Goal: Information Seeking & Learning: Learn about a topic

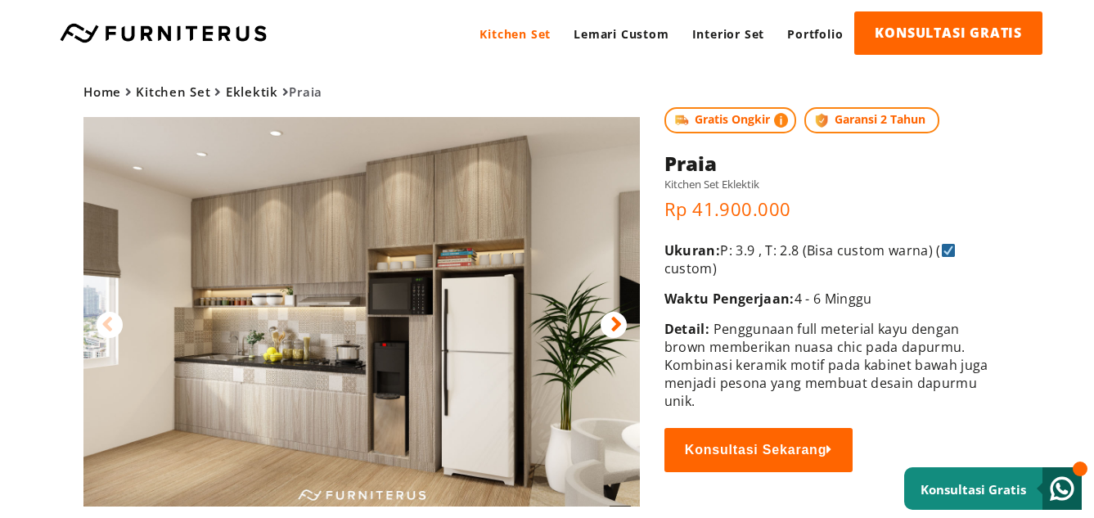
click at [615, 320] on icon at bounding box center [616, 325] width 11 height 24
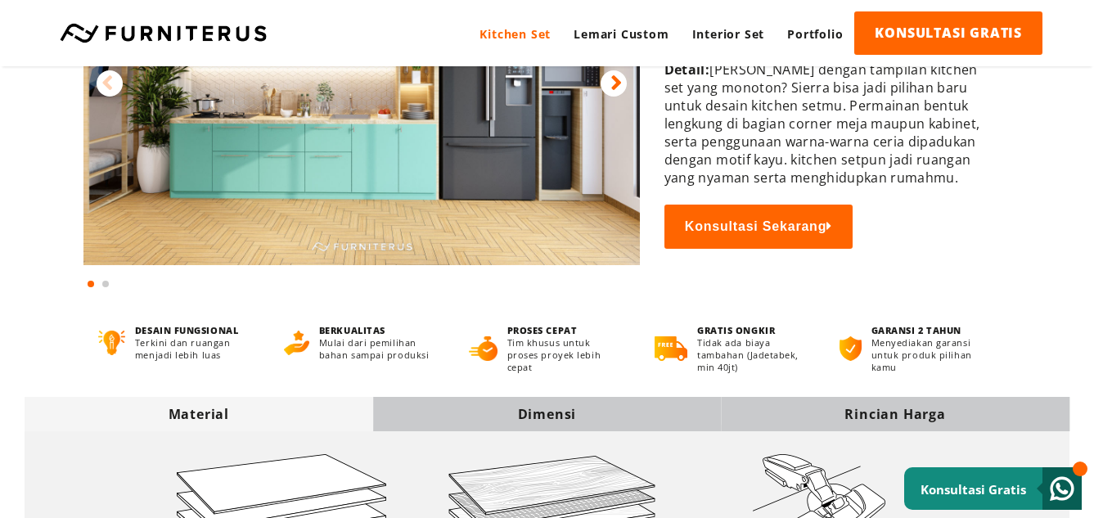
scroll to position [246, 0]
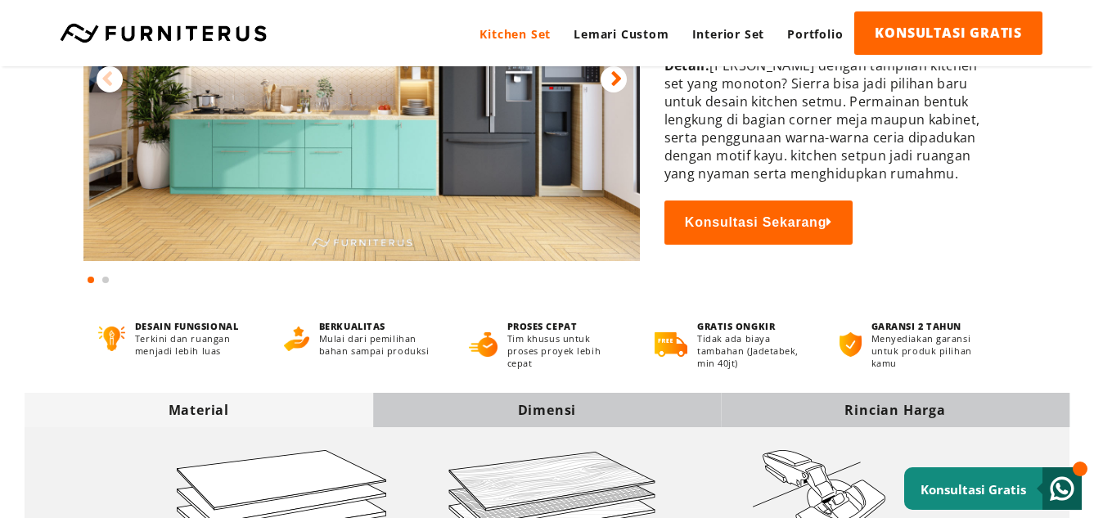
click at [492, 413] on div "Dimensi" at bounding box center [547, 410] width 349 height 18
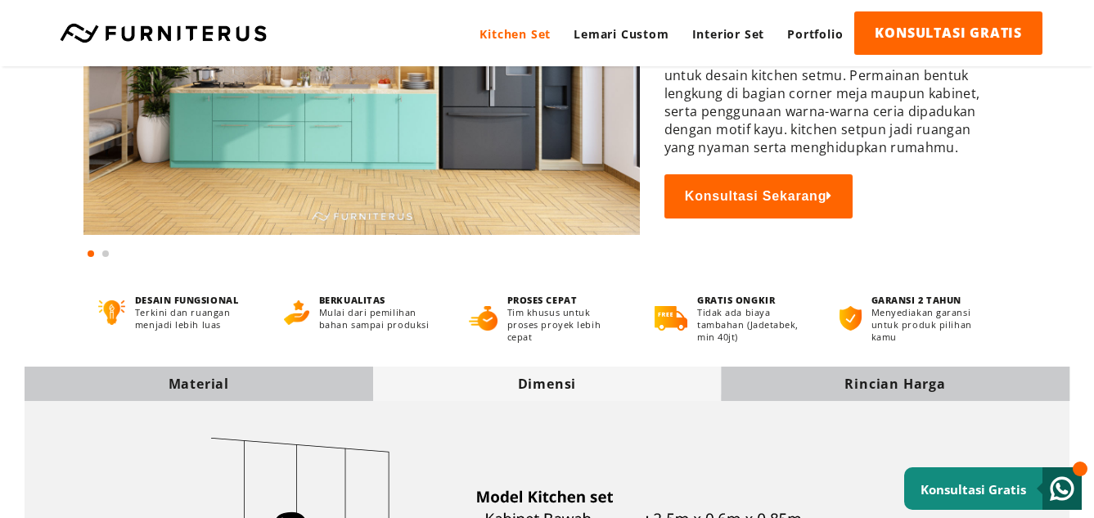
scroll to position [0, 0]
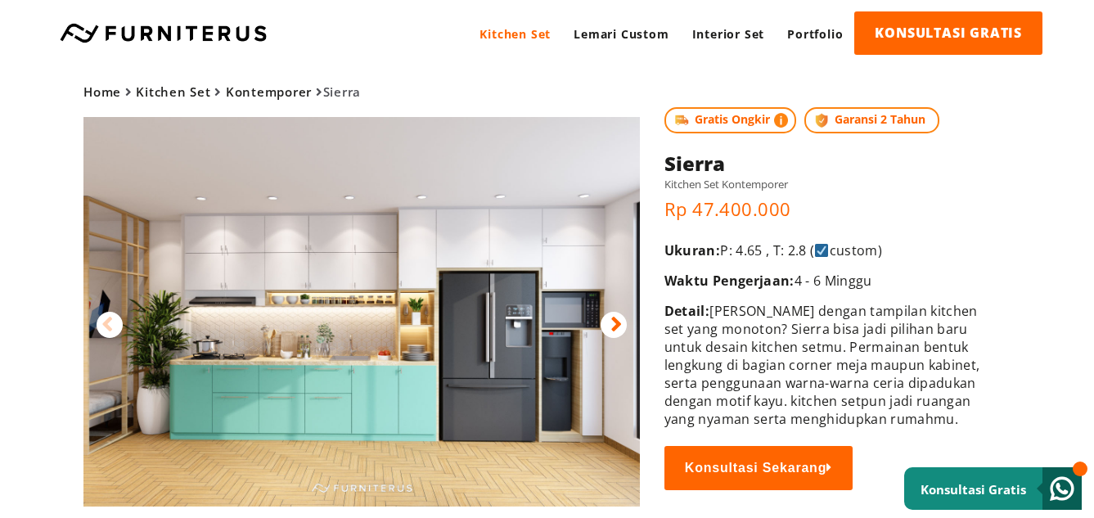
click at [186, 367] on img at bounding box center [361, 312] width 557 height 390
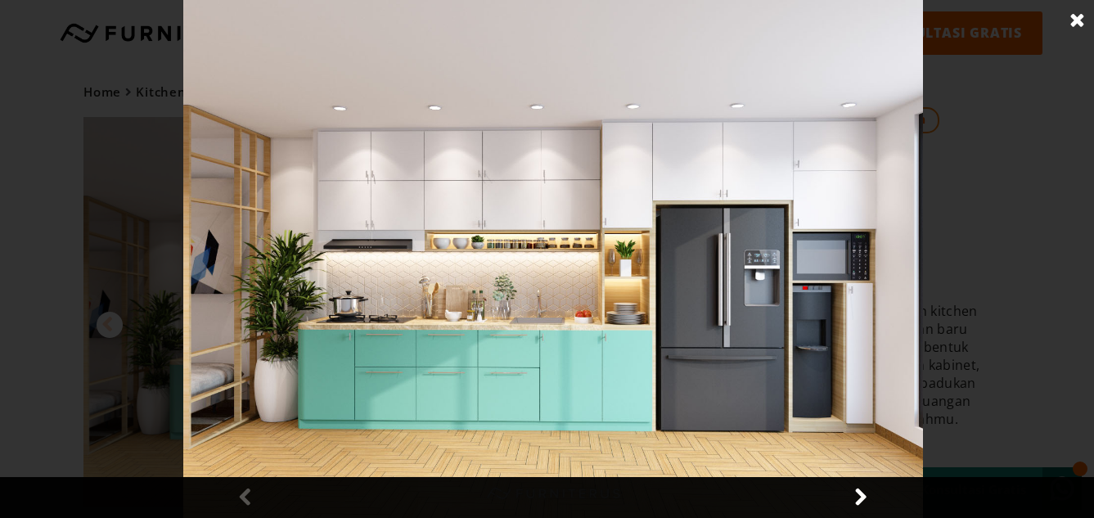
click at [861, 495] on link at bounding box center [860, 497] width 41 height 41
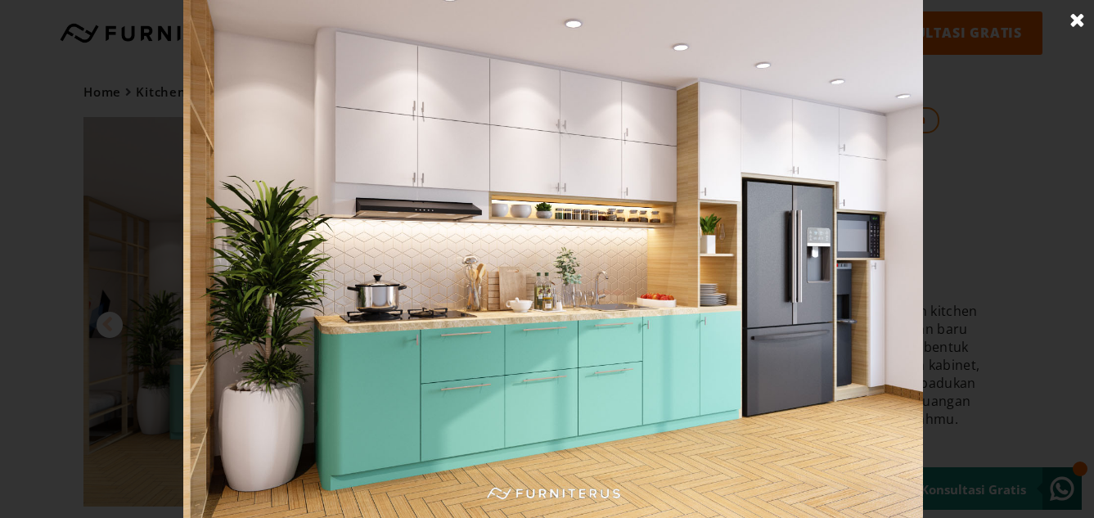
click at [1083, 25] on link at bounding box center [1077, 20] width 41 height 41
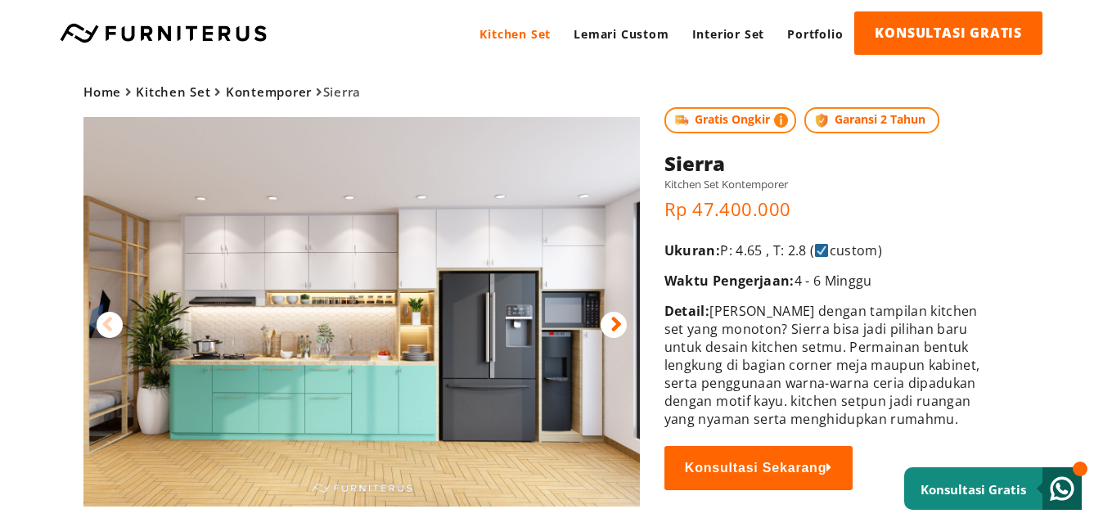
click at [228, 394] on img at bounding box center [361, 312] width 557 height 390
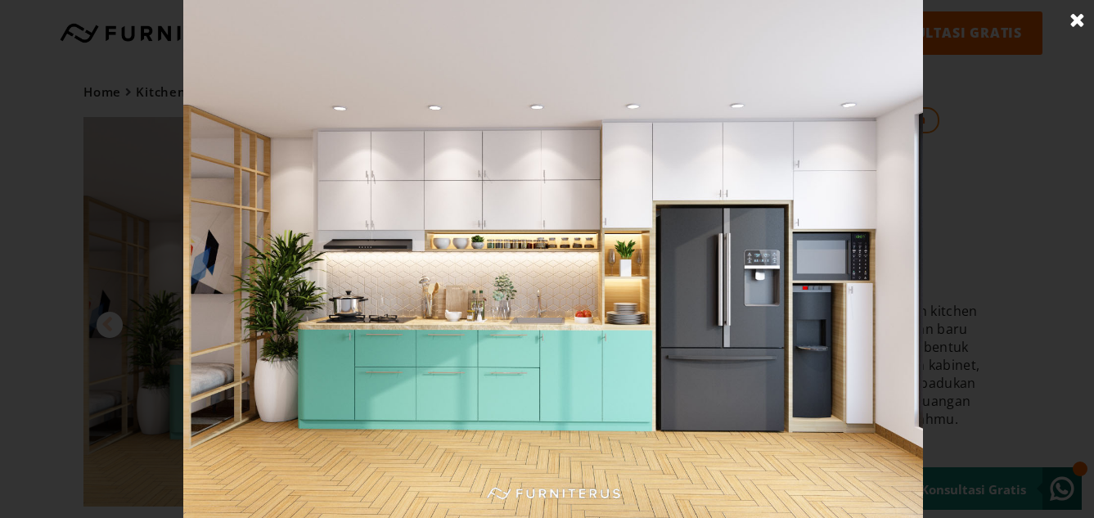
click at [404, 345] on img at bounding box center [553, 259] width 740 height 518
click at [1074, 27] on link at bounding box center [1077, 20] width 41 height 41
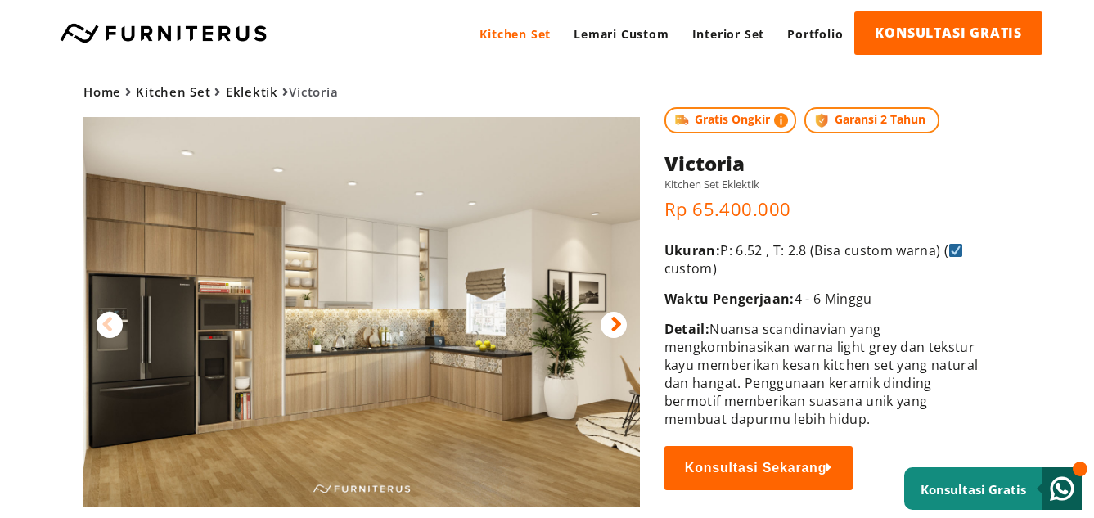
scroll to position [453, 0]
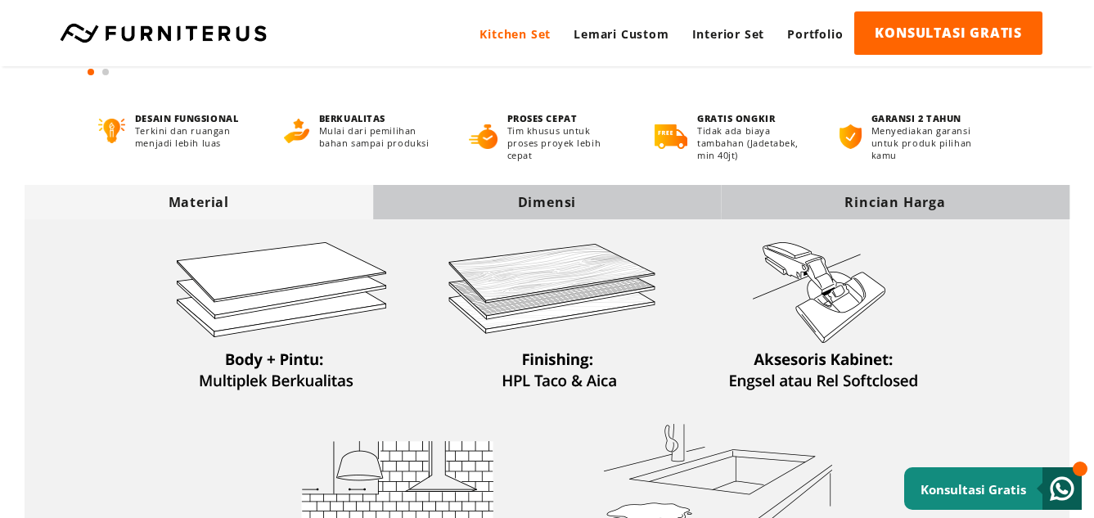
click at [588, 189] on div "Dimensi" at bounding box center [547, 202] width 349 height 34
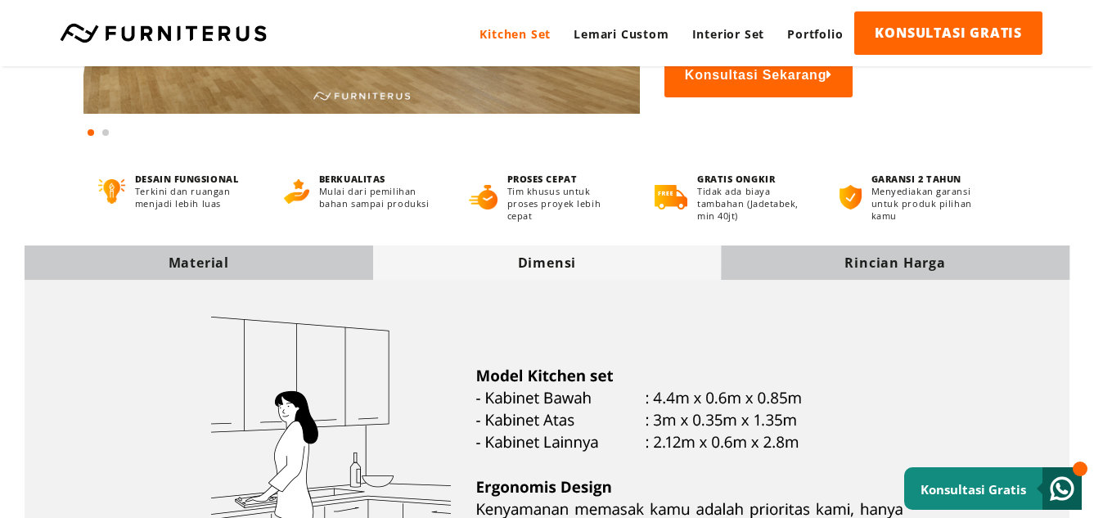
scroll to position [0, 0]
